Goal: Task Accomplishment & Management: Use online tool/utility

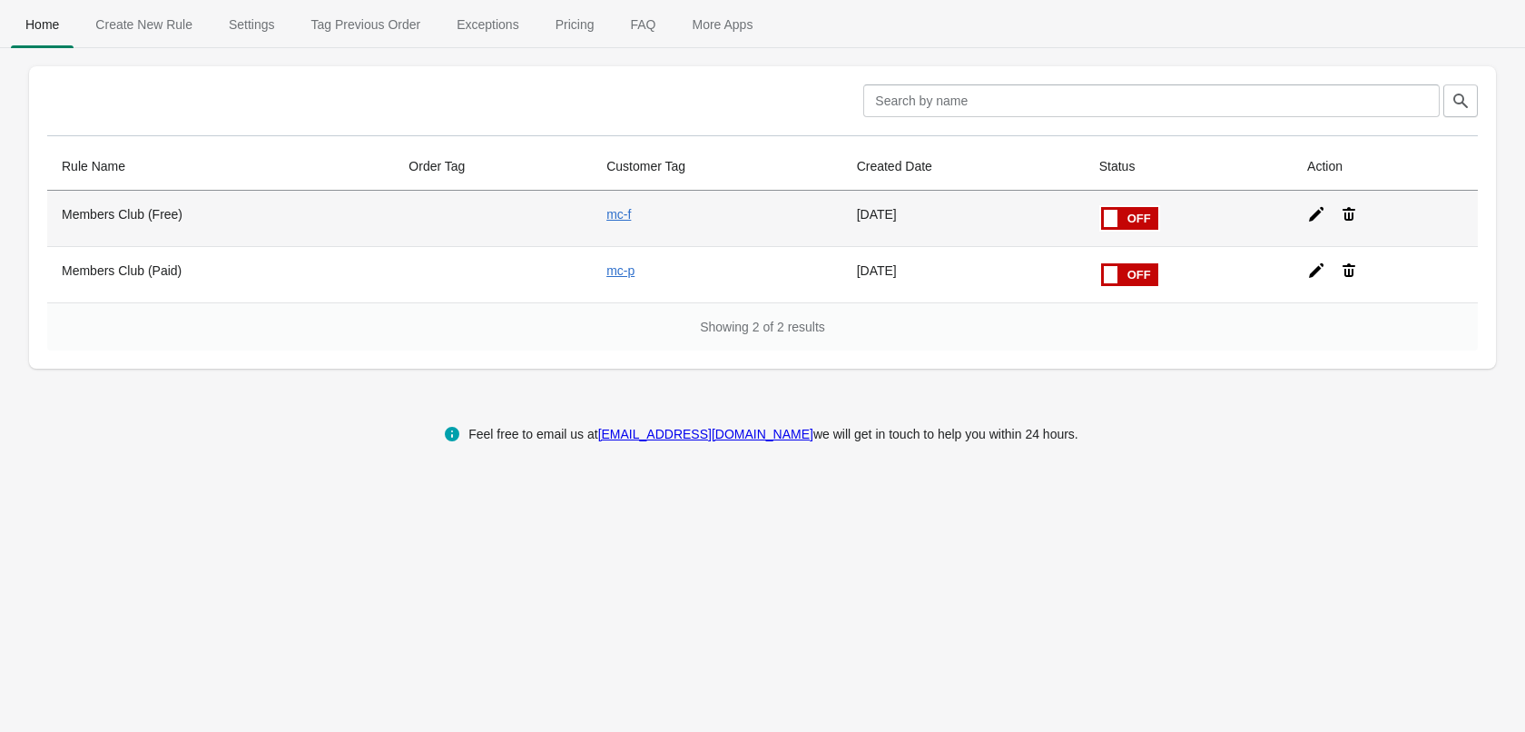
click at [1316, 213] on icon at bounding box center [1316, 214] width 15 height 15
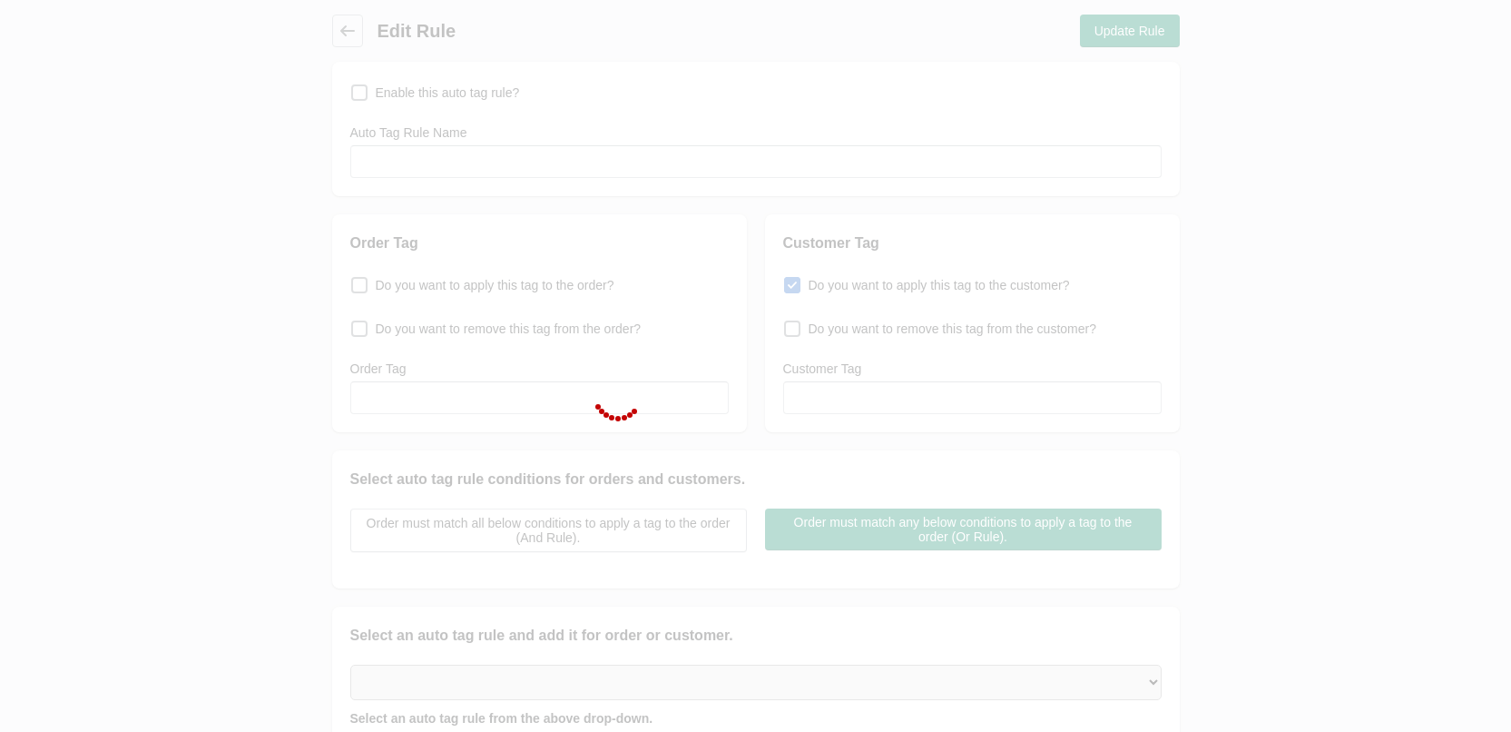
checkbox input "false"
type input "Members Club (Free)"
checkbox input "true"
type input "mc-f"
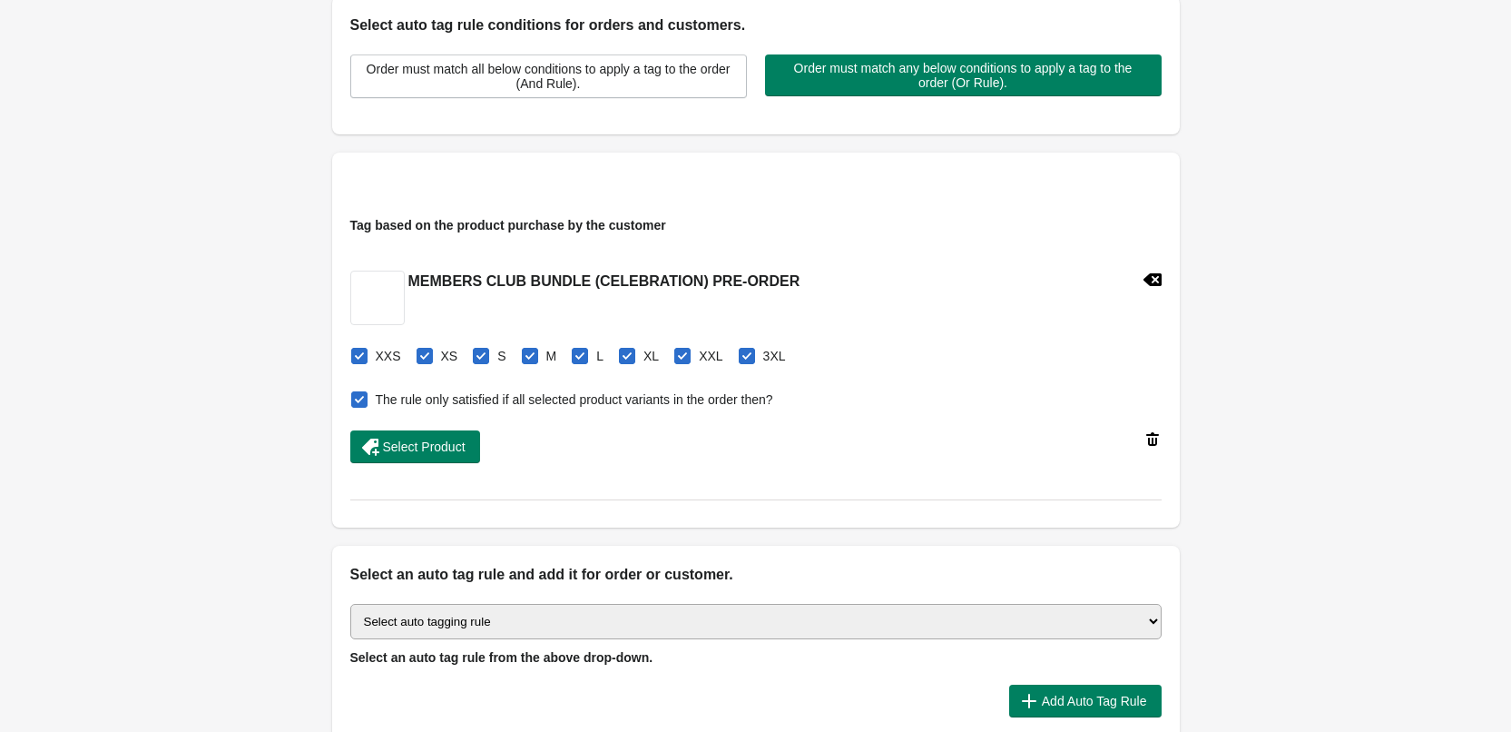
scroll to position [545, 0]
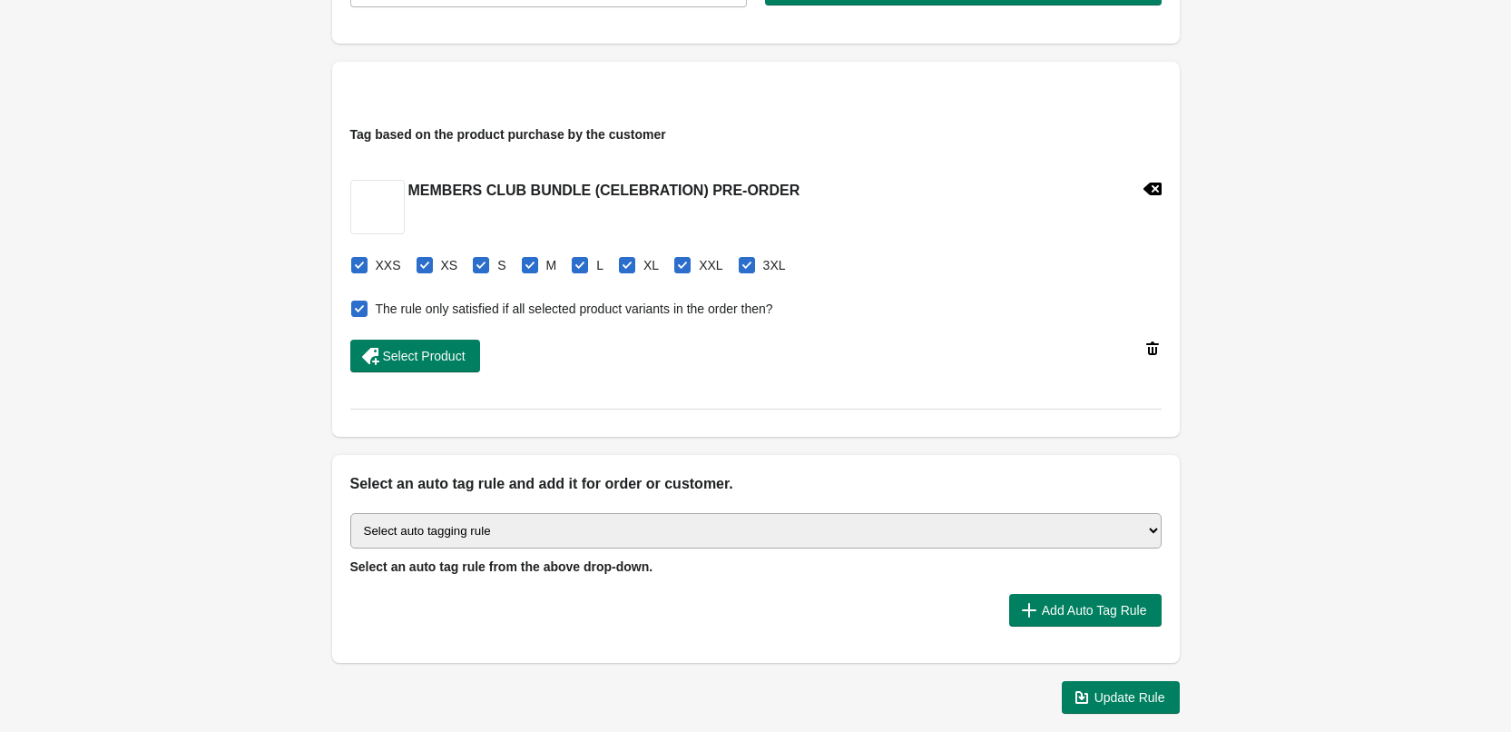
click at [167, 395] on div "Back Edit Rule Update Rule Enable this auto tag rule? Auto Tag Rule Name Member…" at bounding box center [755, 91] width 1511 height 1273
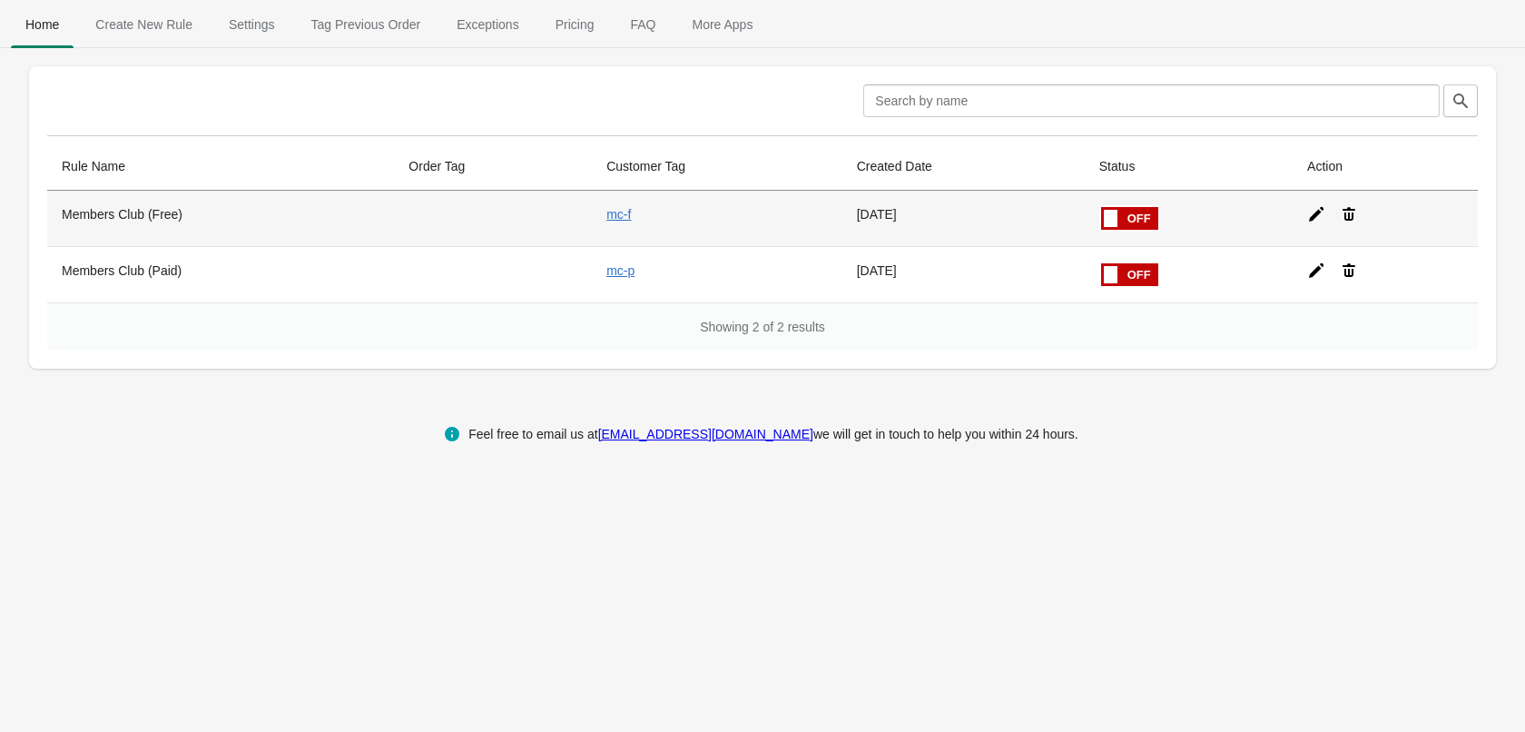
click at [1313, 213] on icon at bounding box center [1316, 214] width 15 height 15
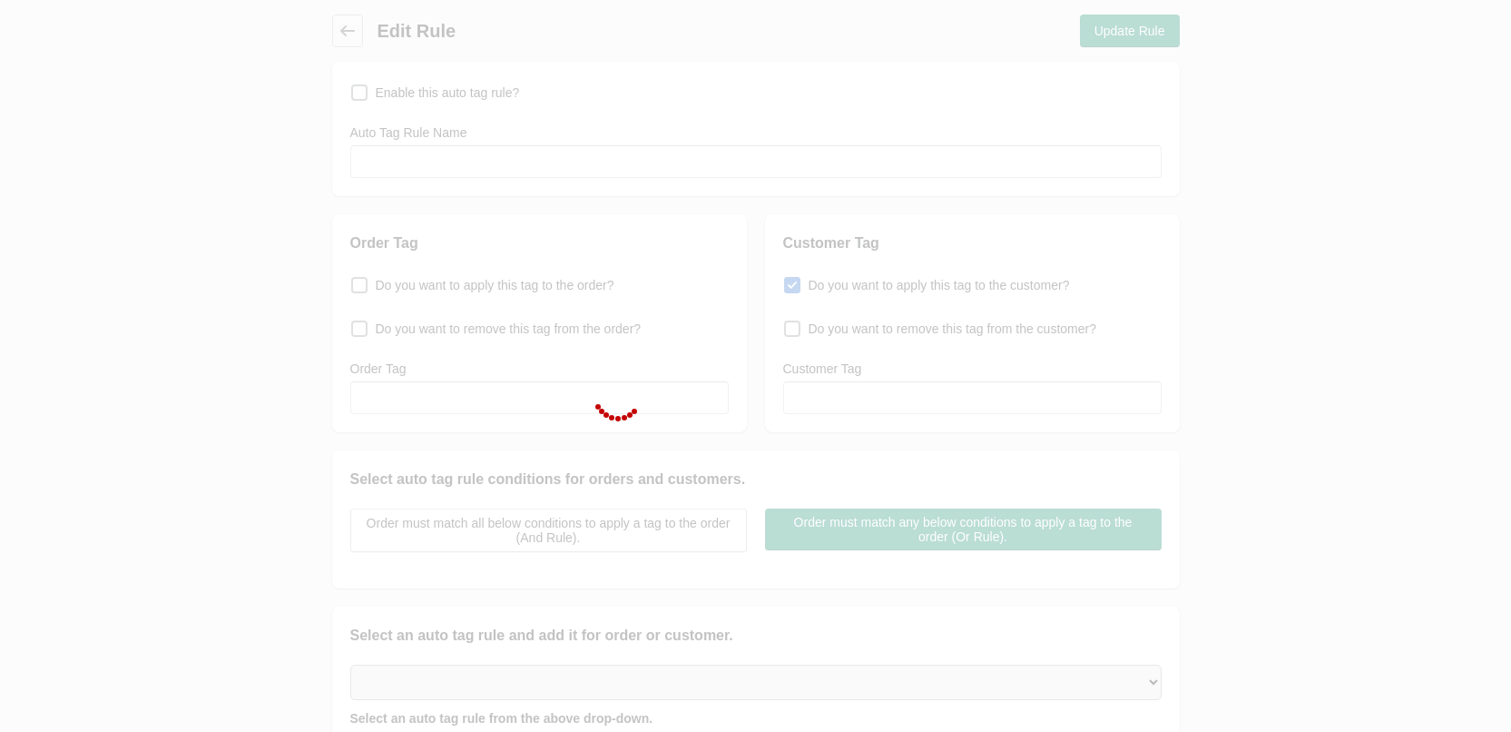
checkbox input "false"
type input "Members Club (Free)"
checkbox input "true"
type input "mc-f"
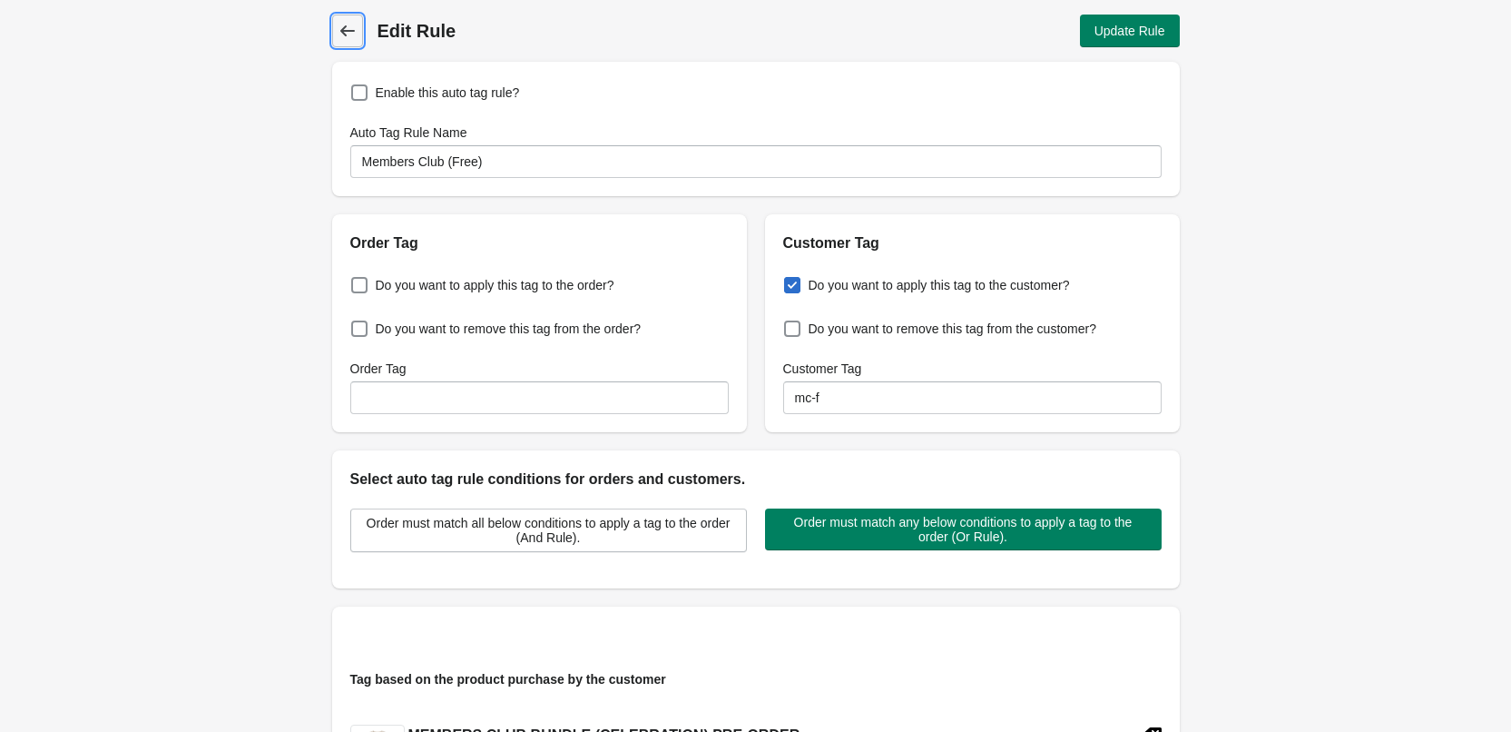
click at [349, 27] on icon at bounding box center [348, 31] width 18 height 18
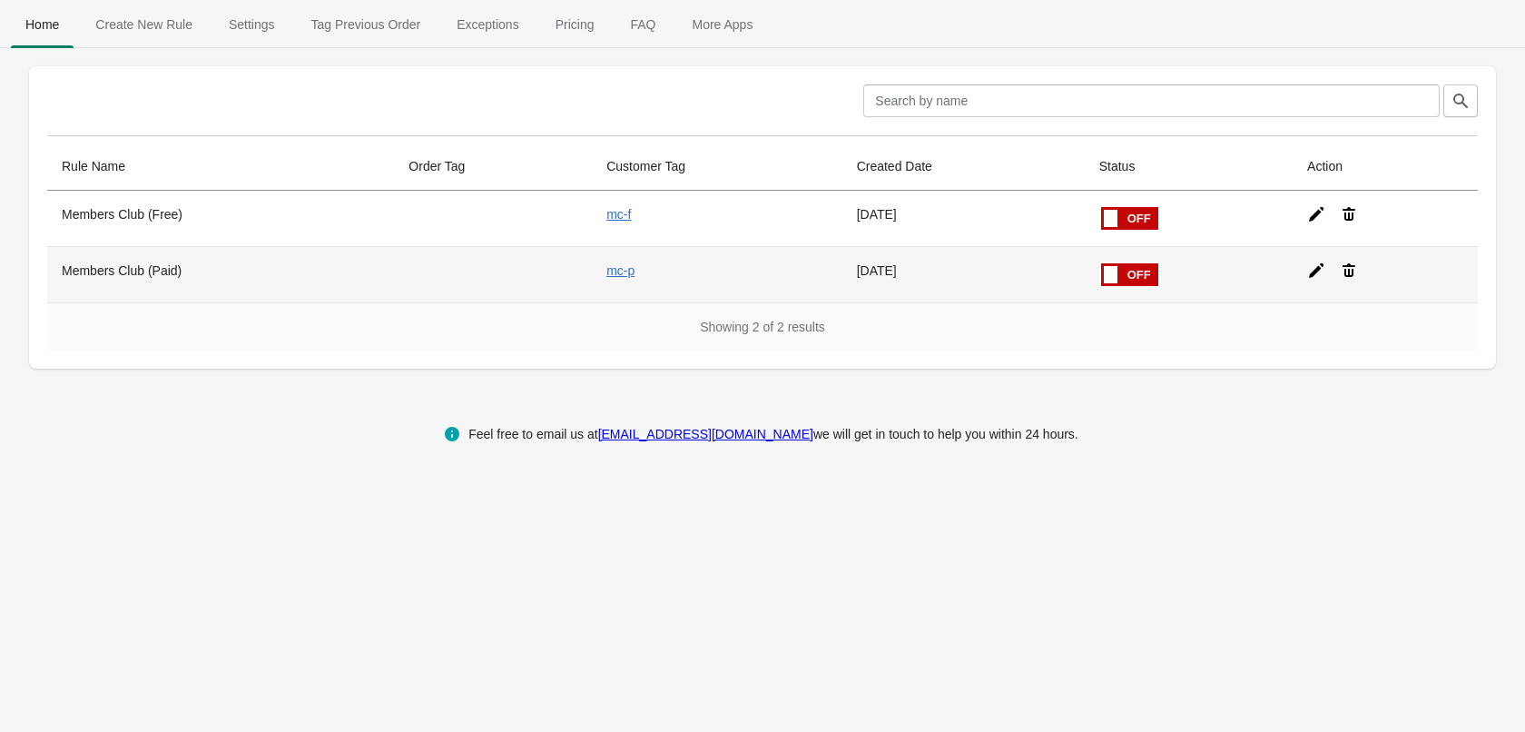
click at [1311, 271] on icon at bounding box center [1316, 270] width 18 height 18
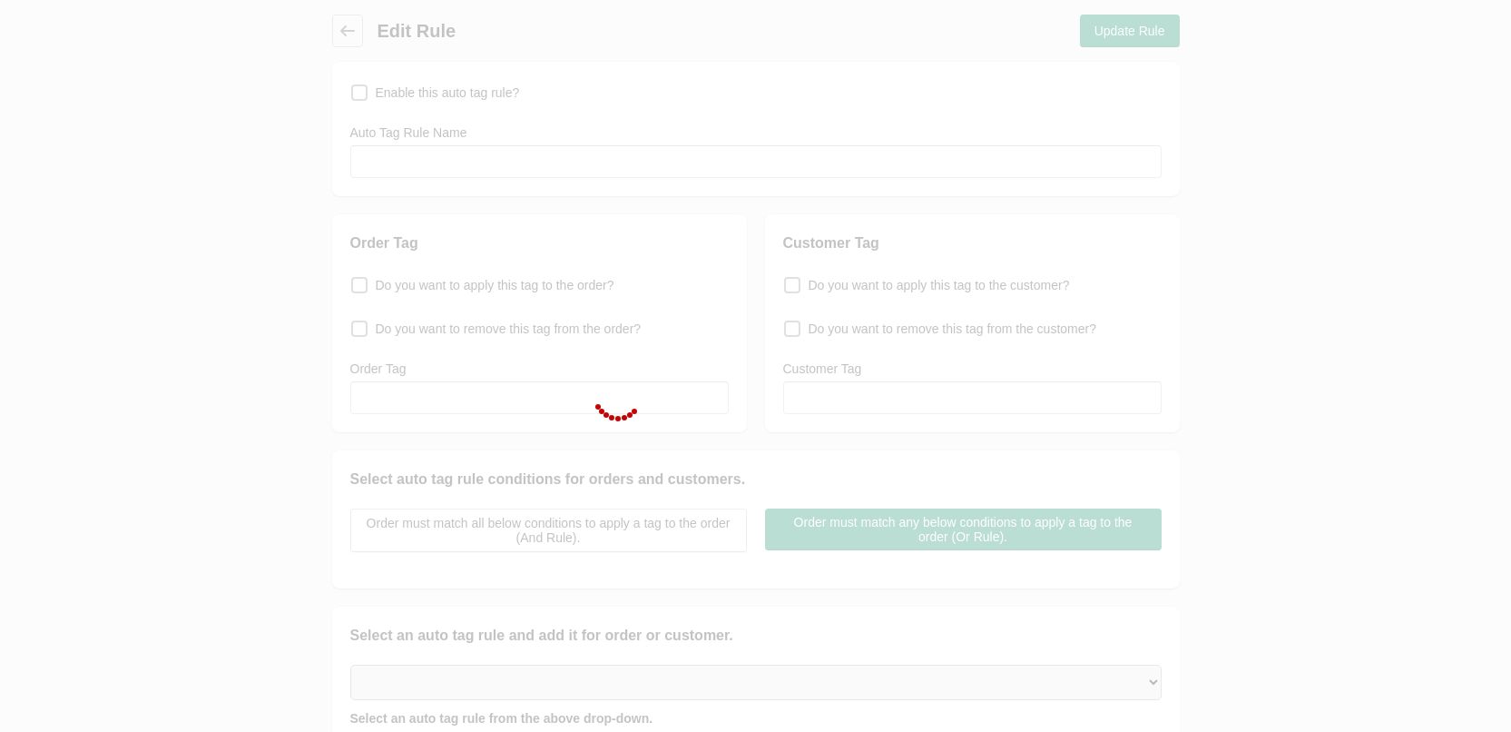
checkbox input "false"
type input "Members Club (Paid)"
checkbox input "true"
type input "mc-p"
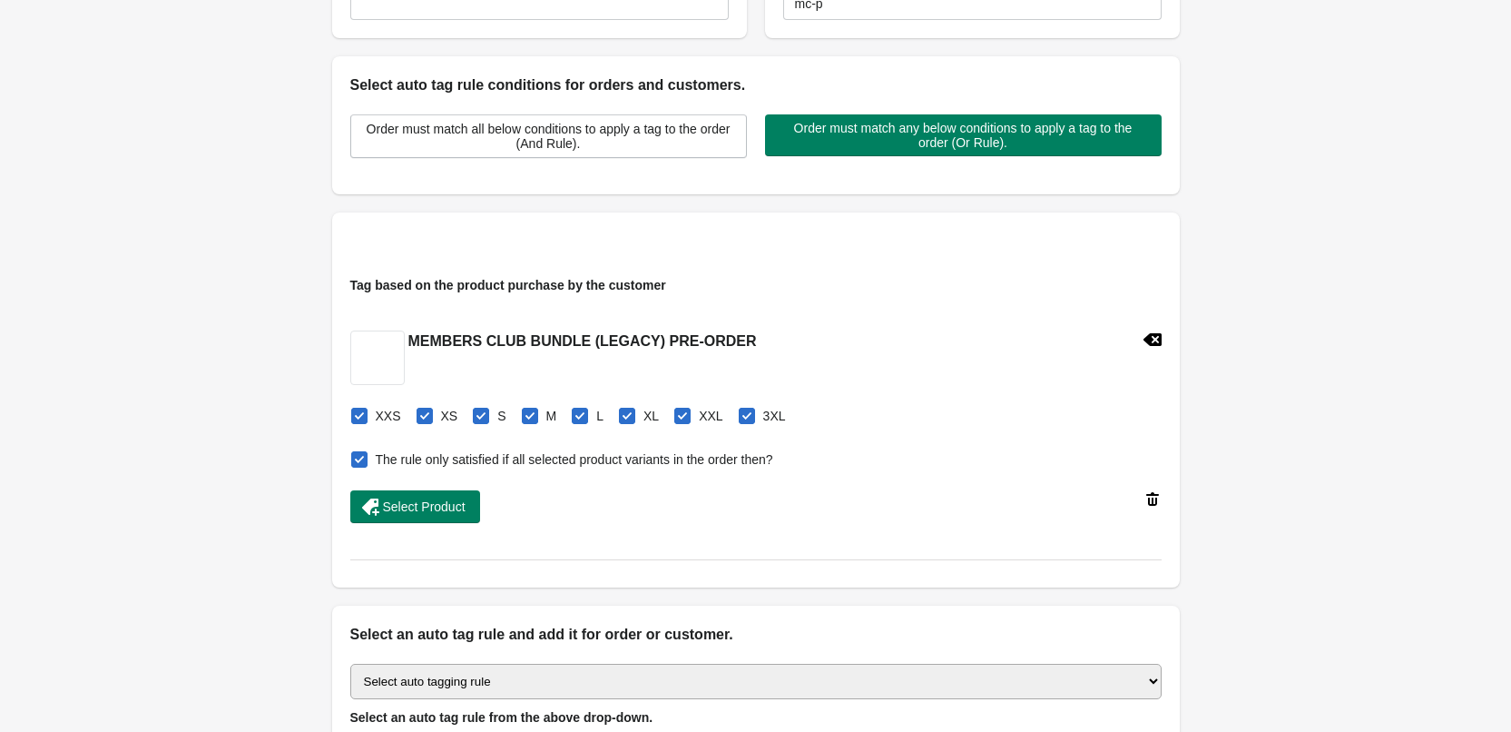
scroll to position [363, 0]
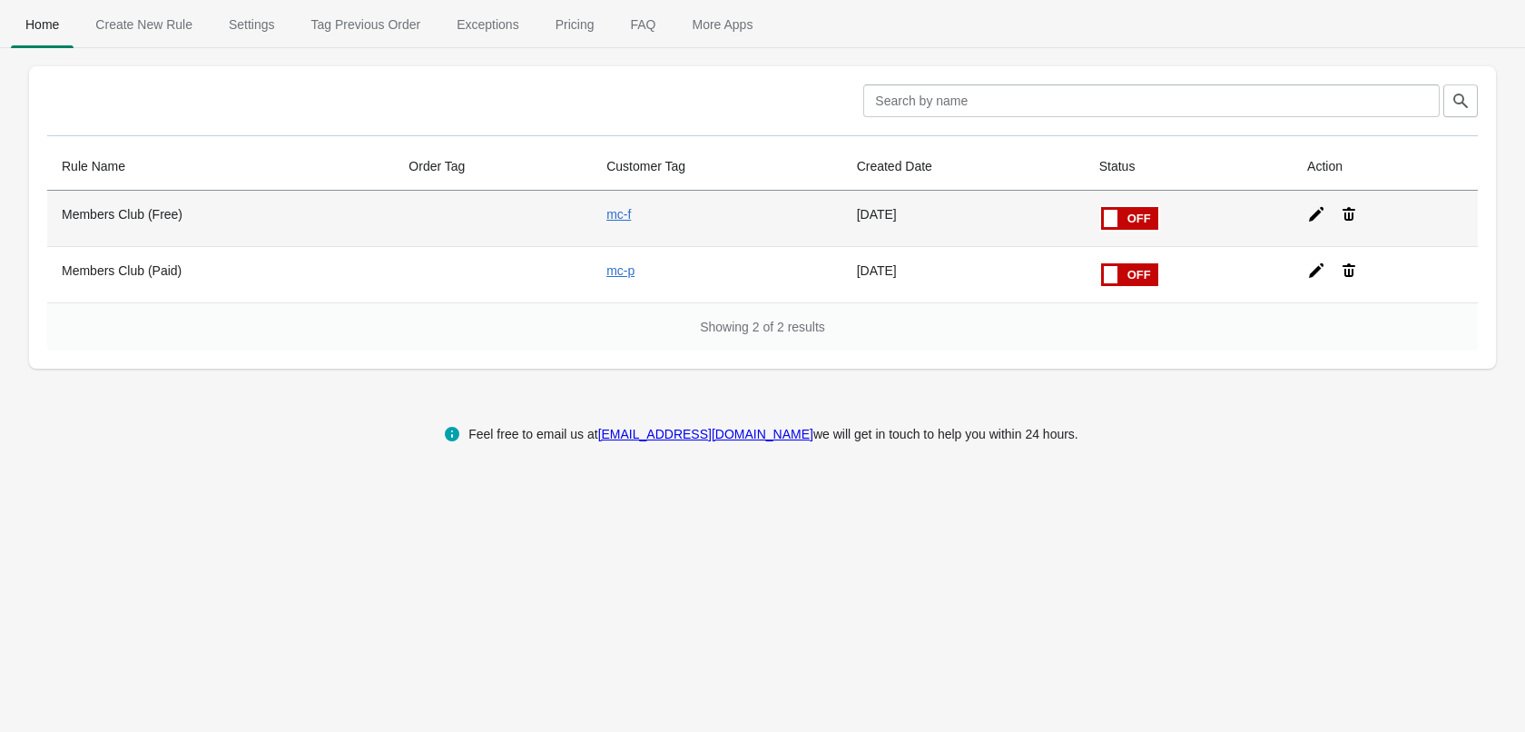
click at [1122, 207] on span at bounding box center [1101, 207] width 114 height 0
click at [0, 0] on input "checkbox" at bounding box center [0, 0] width 0 height 0
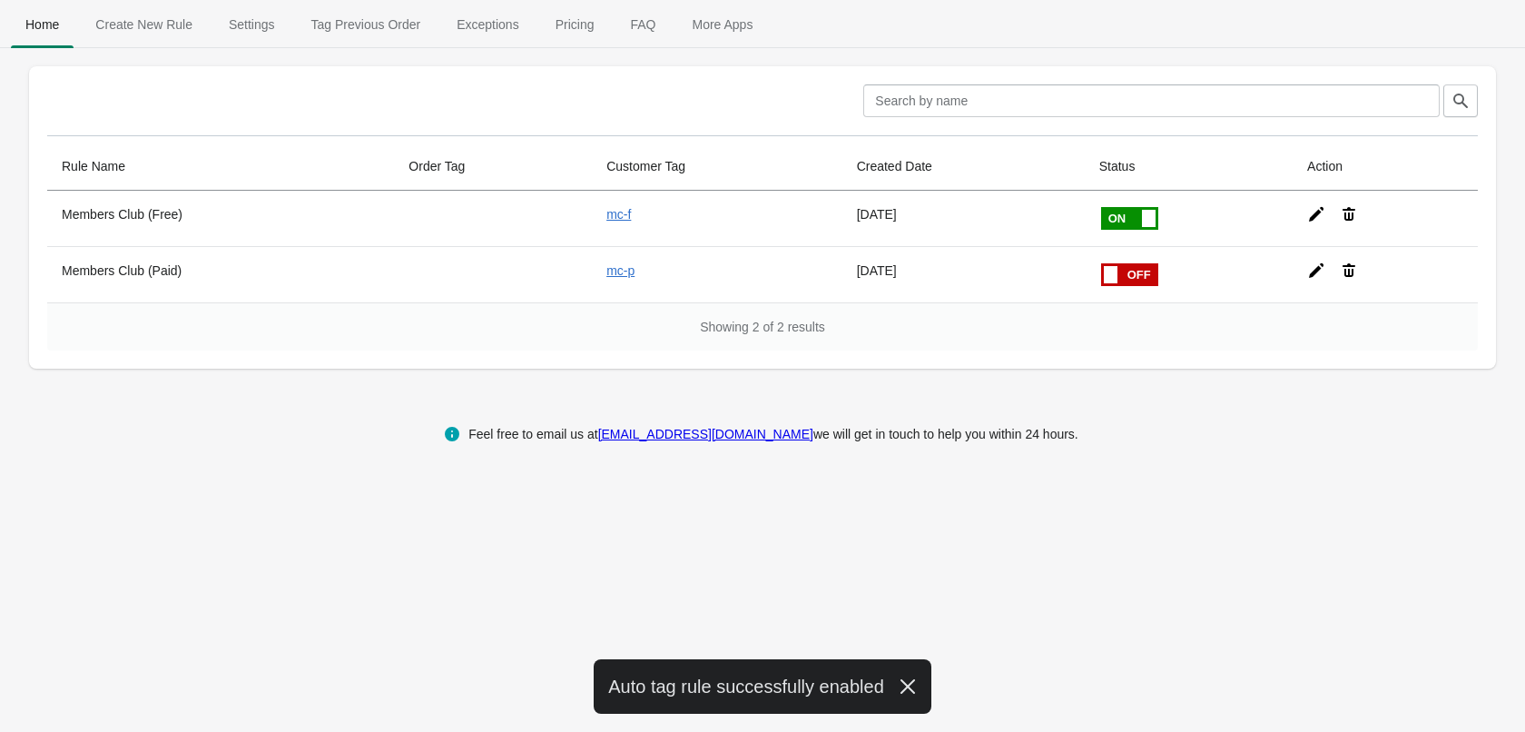
click at [1127, 263] on span at bounding box center [1101, 263] width 114 height 0
click at [0, 0] on input "checkbox" at bounding box center [0, 0] width 0 height 0
